Goal: Task Accomplishment & Management: Manage account settings

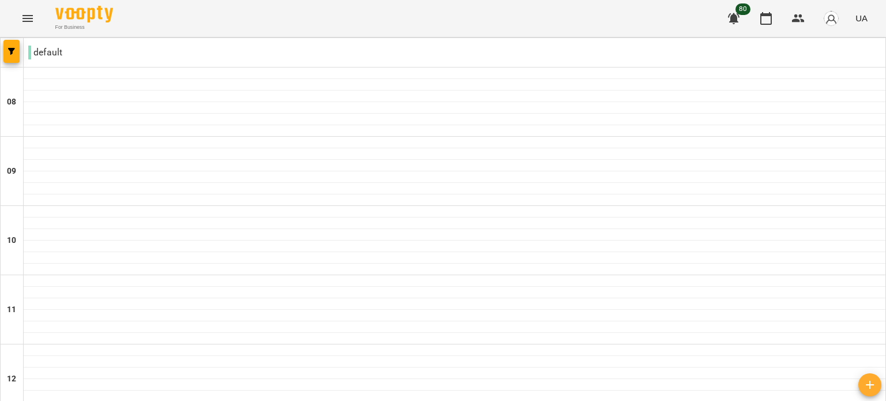
scroll to position [462, 0]
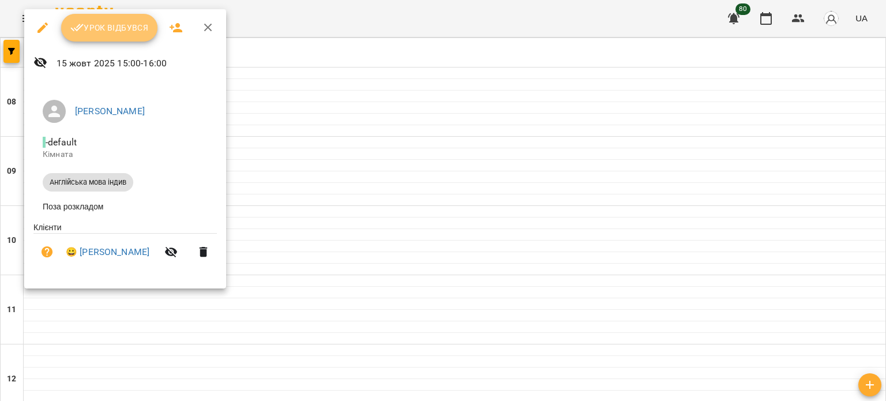
click at [124, 32] on span "Урок відбувся" at bounding box center [109, 28] width 78 height 14
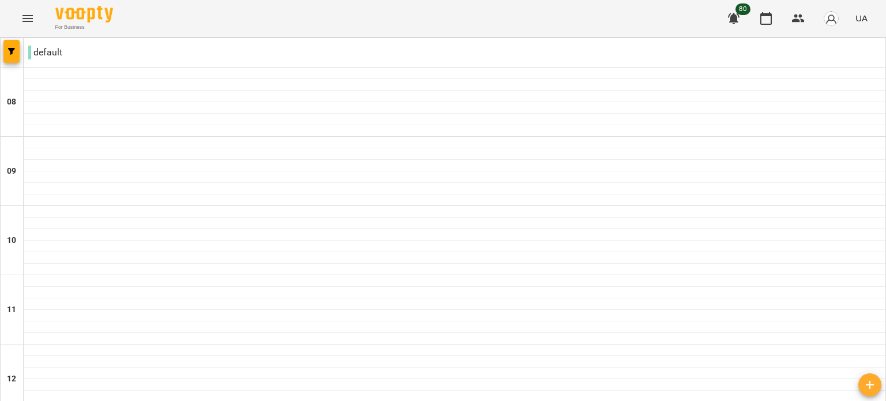
scroll to position [693, 0]
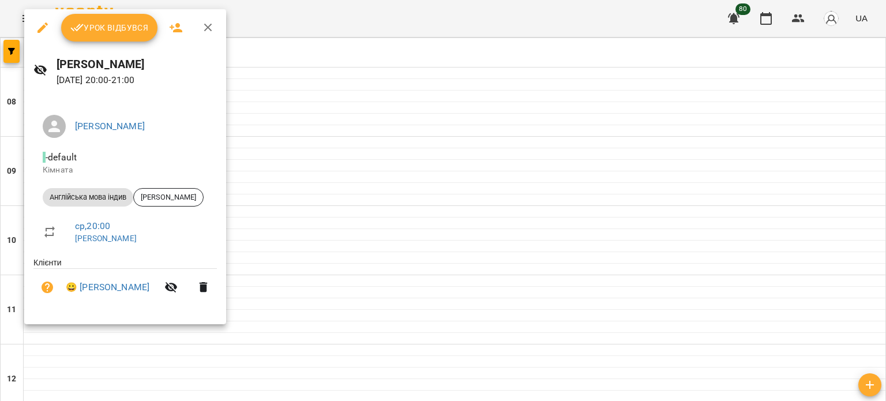
click at [137, 33] on span "Урок відбувся" at bounding box center [109, 28] width 78 height 14
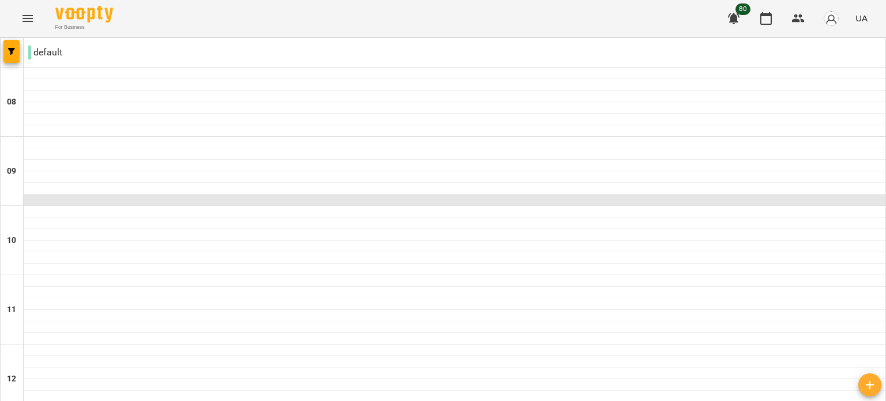
scroll to position [750, 0]
